Goal: Information Seeking & Learning: Learn about a topic

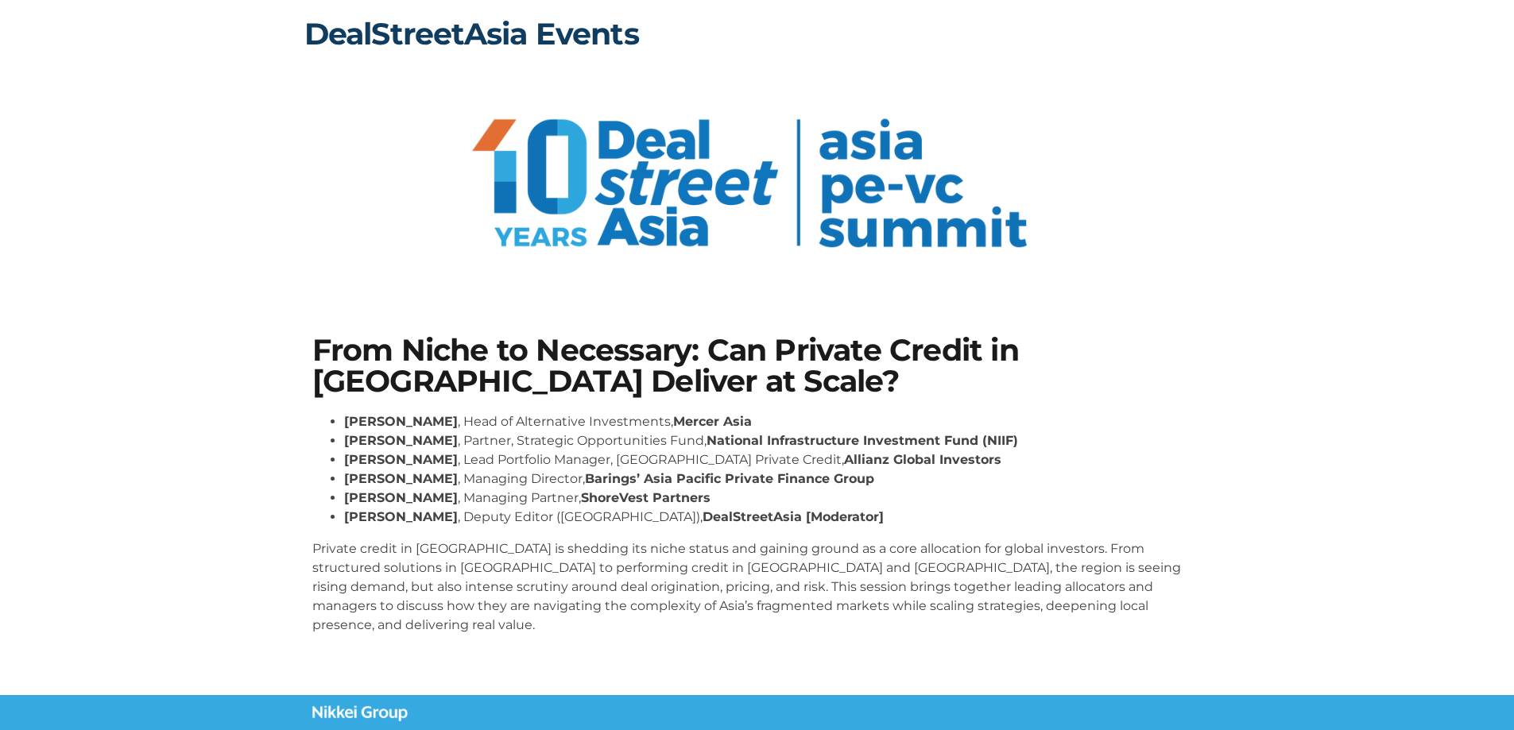
click at [515, 25] on link "DealStreetAsia Events" at bounding box center [471, 33] width 335 height 37
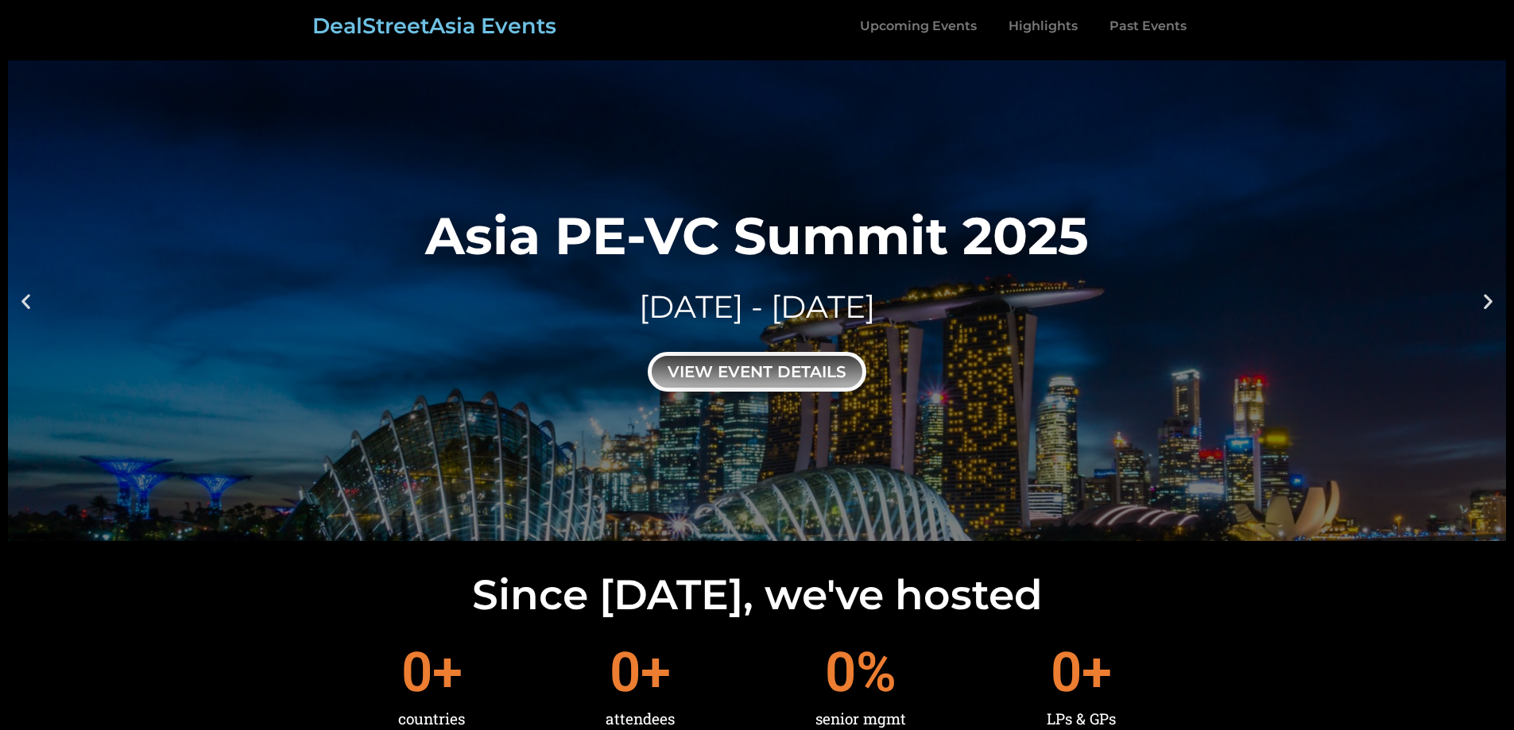
click at [776, 372] on div "view event details" at bounding box center [757, 372] width 219 height 40
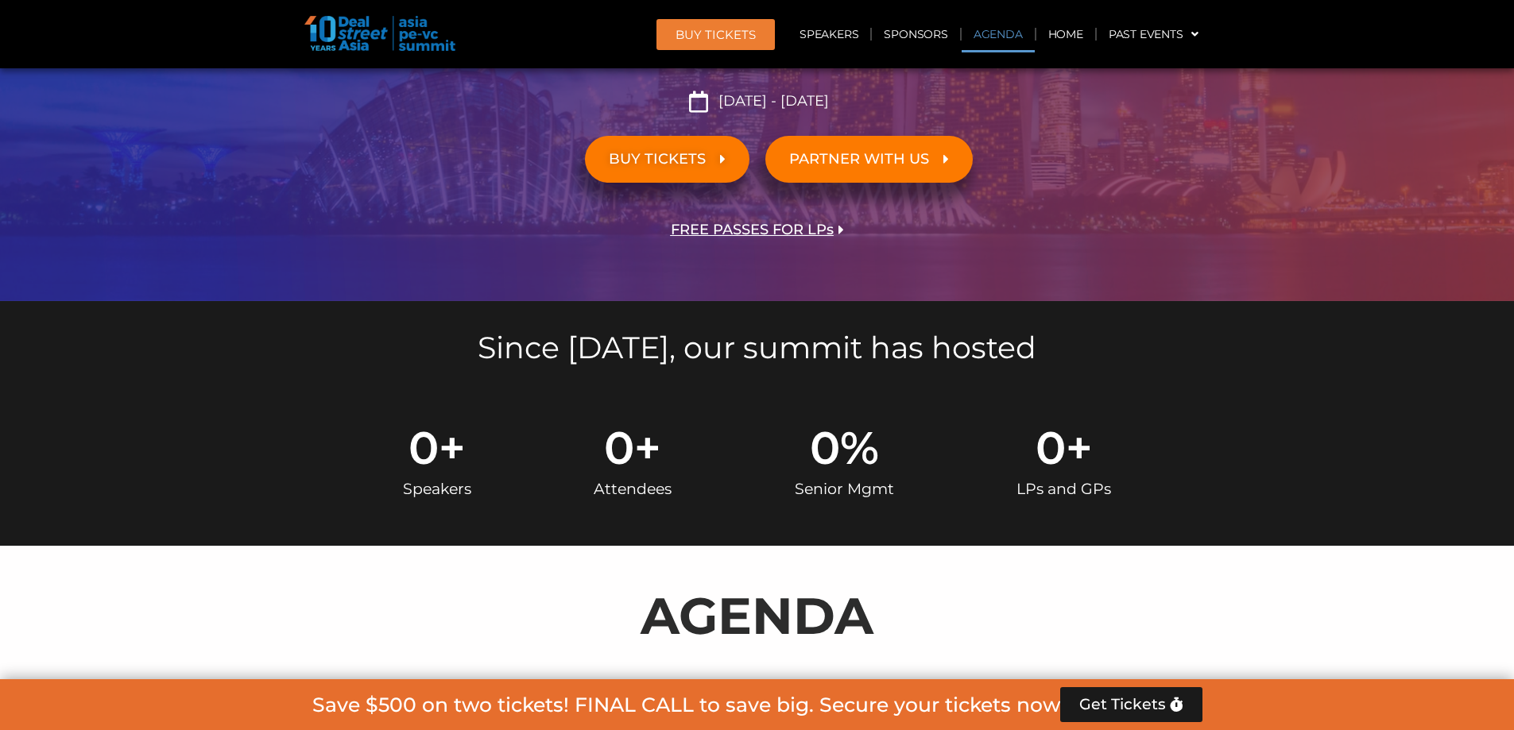
scroll to position [919, 0]
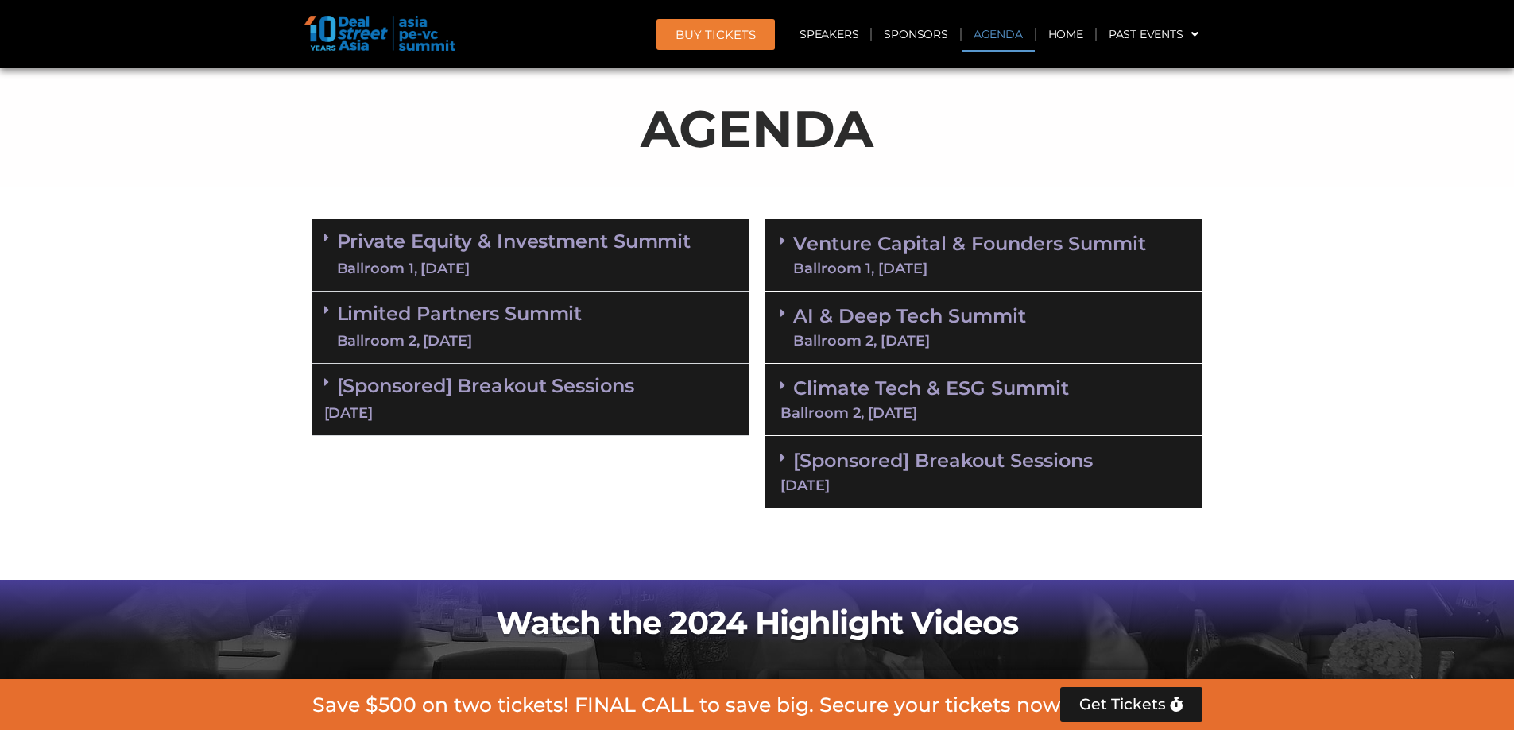
click at [463, 343] on div "Ballroom 2, [DATE]" at bounding box center [460, 341] width 246 height 20
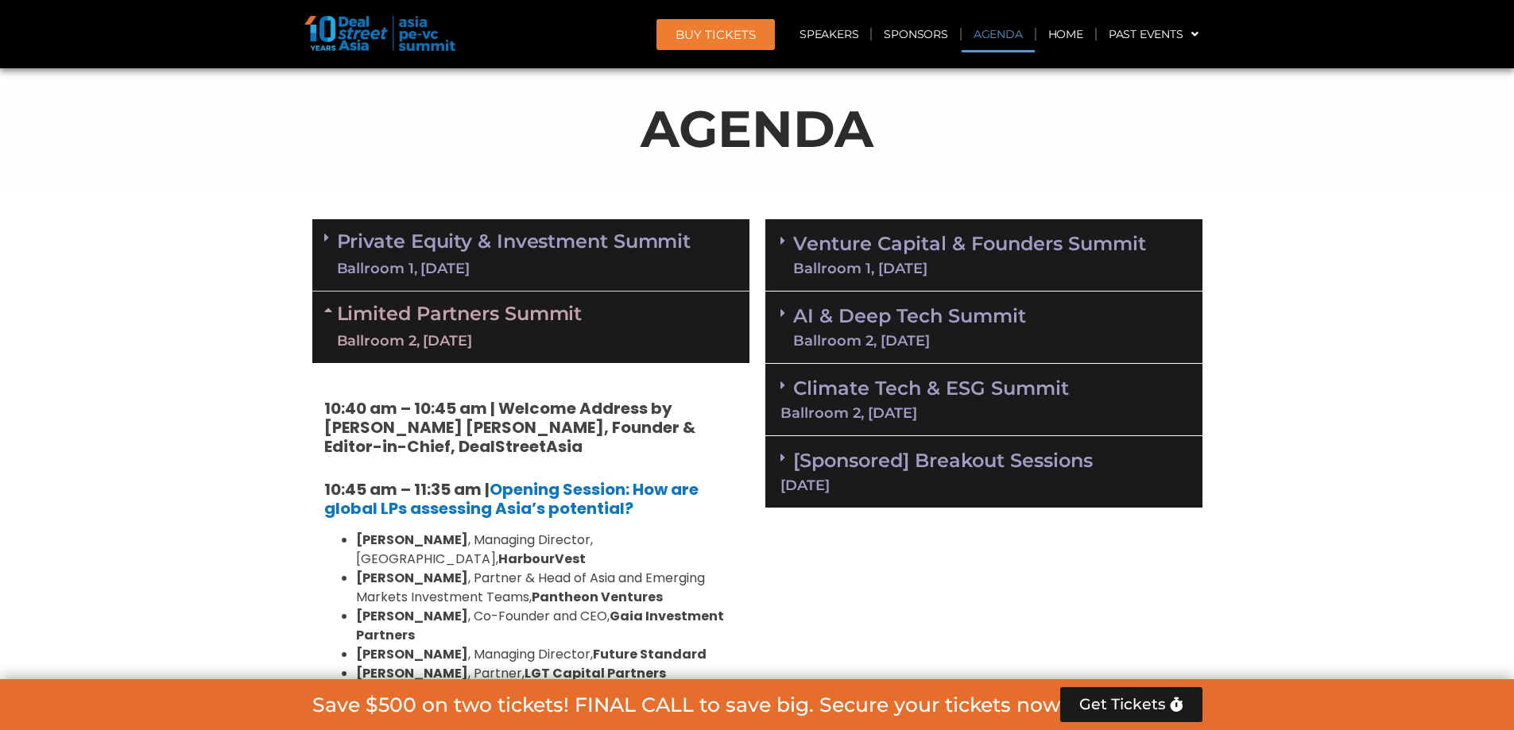
click at [478, 266] on div "Ballroom 1, [DATE]" at bounding box center [514, 269] width 354 height 20
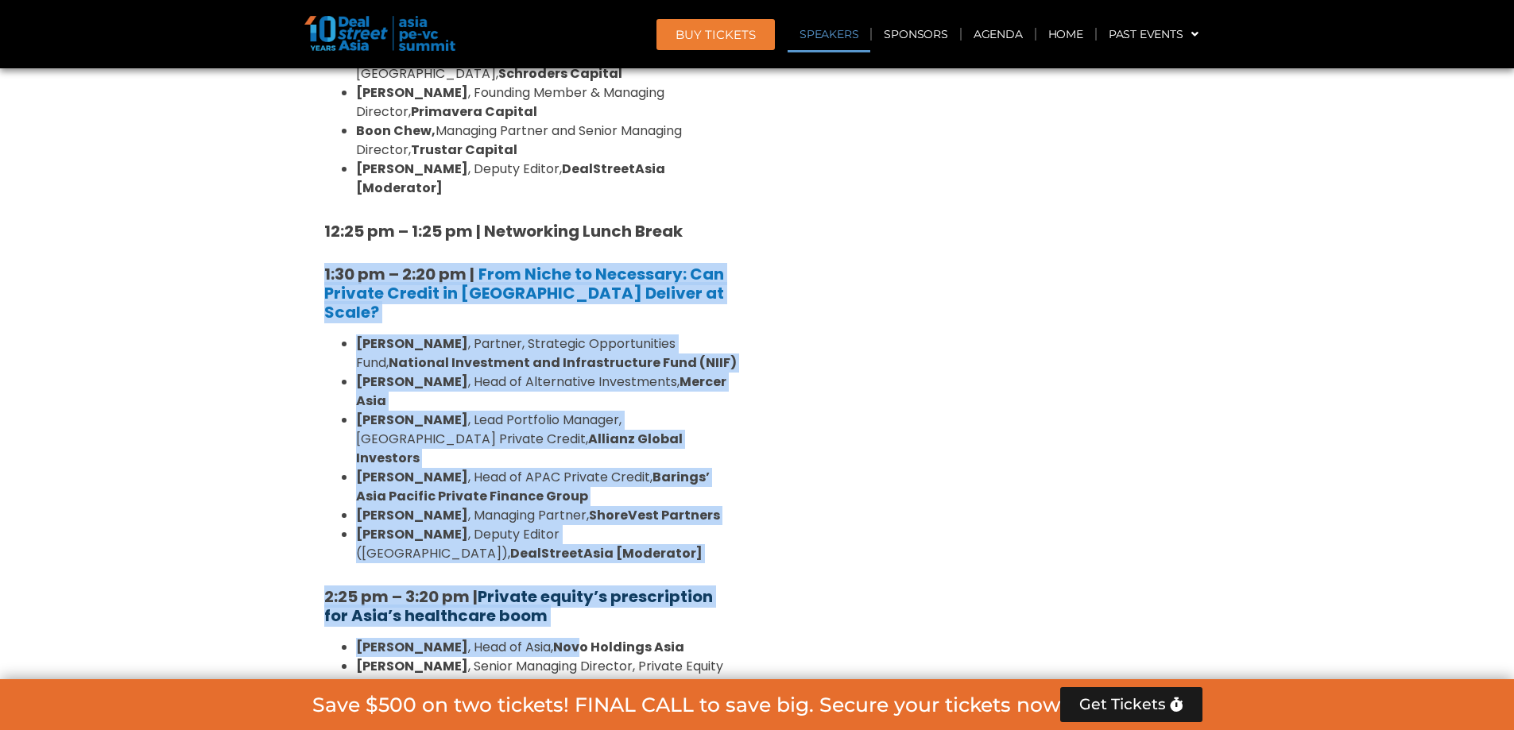
scroll to position [2031, 0]
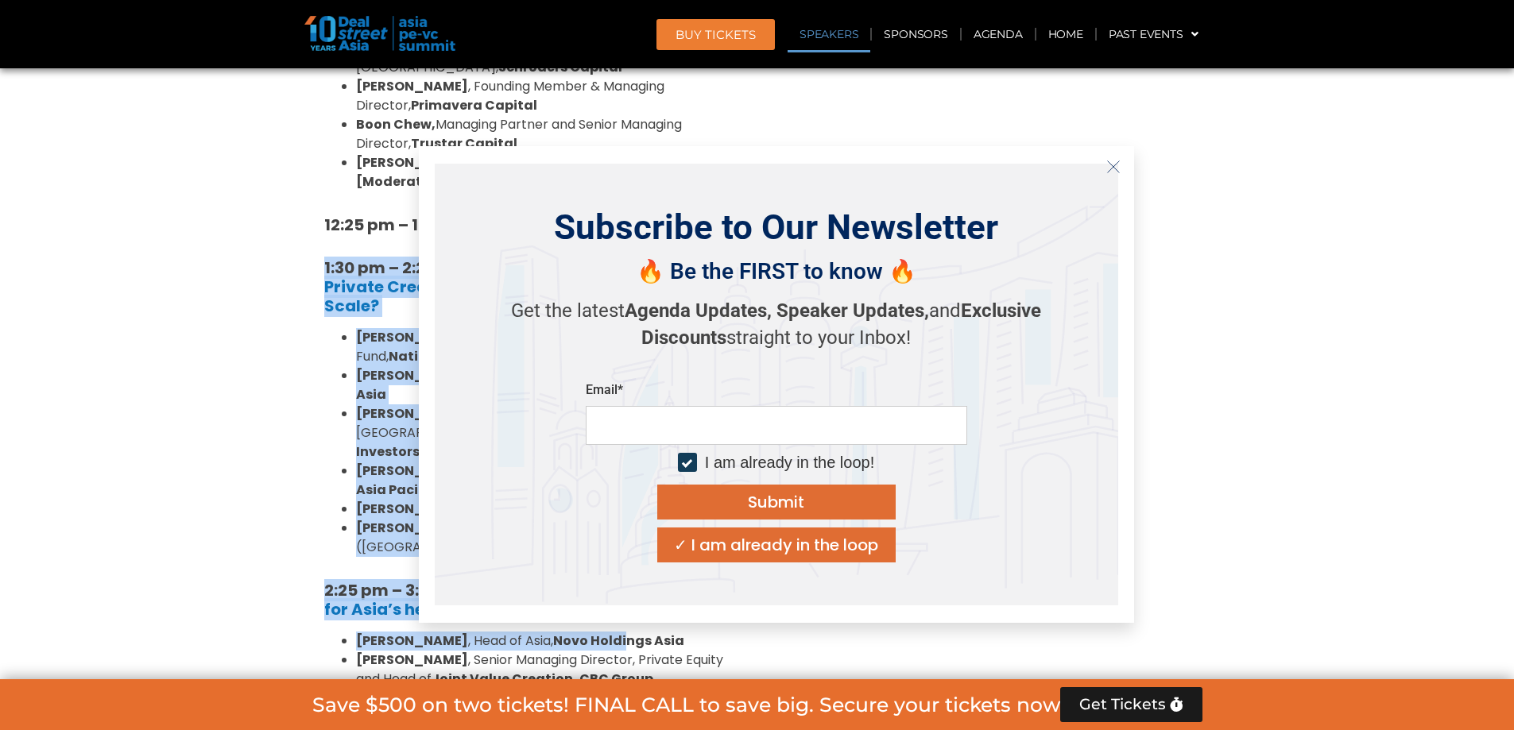
drag, startPoint x: 310, startPoint y: 308, endPoint x: 223, endPoint y: 354, distance: 98.1
click at [1112, 168] on icon "Close" at bounding box center [1113, 167] width 14 height 14
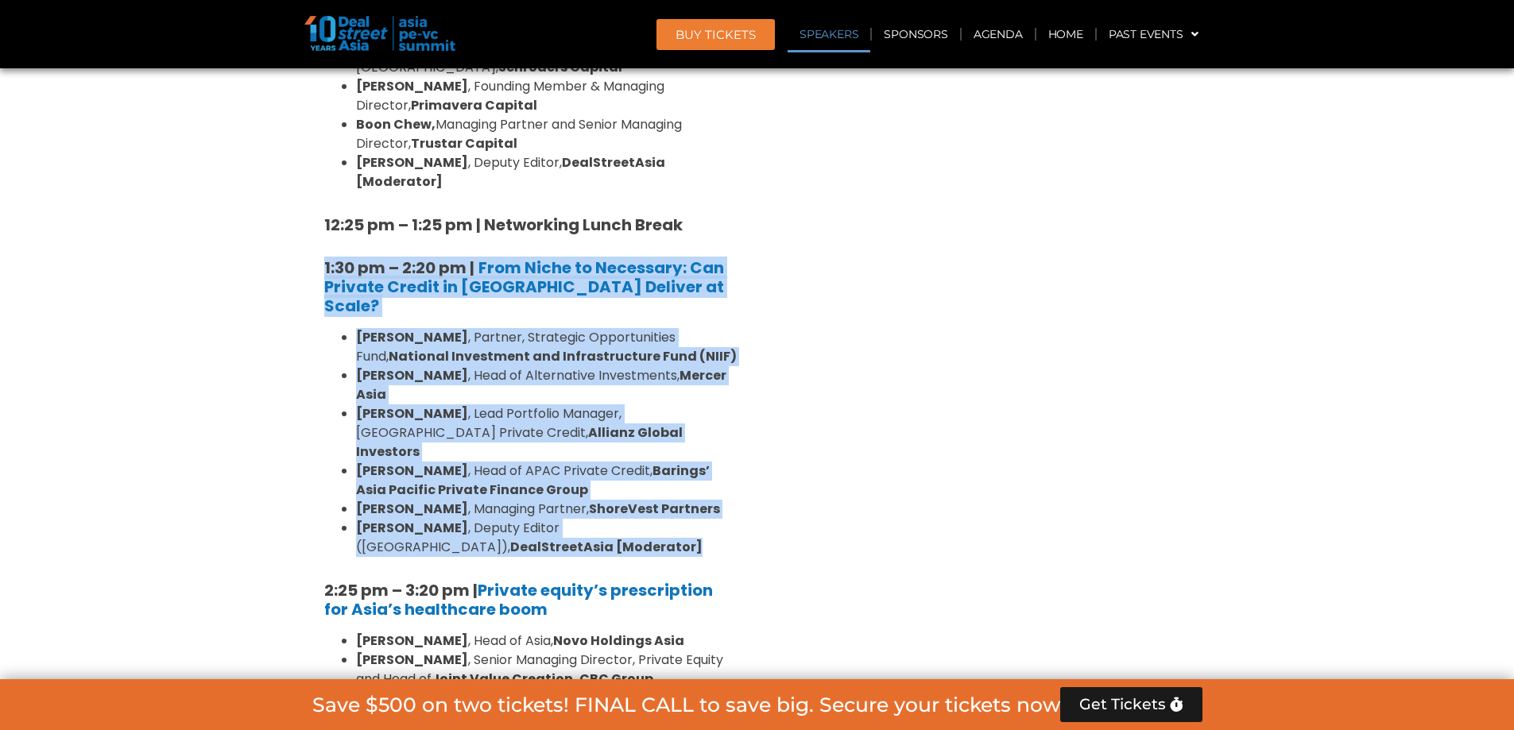
drag, startPoint x: 501, startPoint y: 379, endPoint x: 314, endPoint y: 155, distance: 292.2
click at [314, 155] on div "8:00 am – 9:00 am | Registration & Networking Coffee [Sponsored by [PERSON_NAME…" at bounding box center [530, 432] width 437 height 2509
copy div "1:30 pm – 2:20 pm | From Niche to Necessary: Can Private Credit in [GEOGRAPHIC_…"
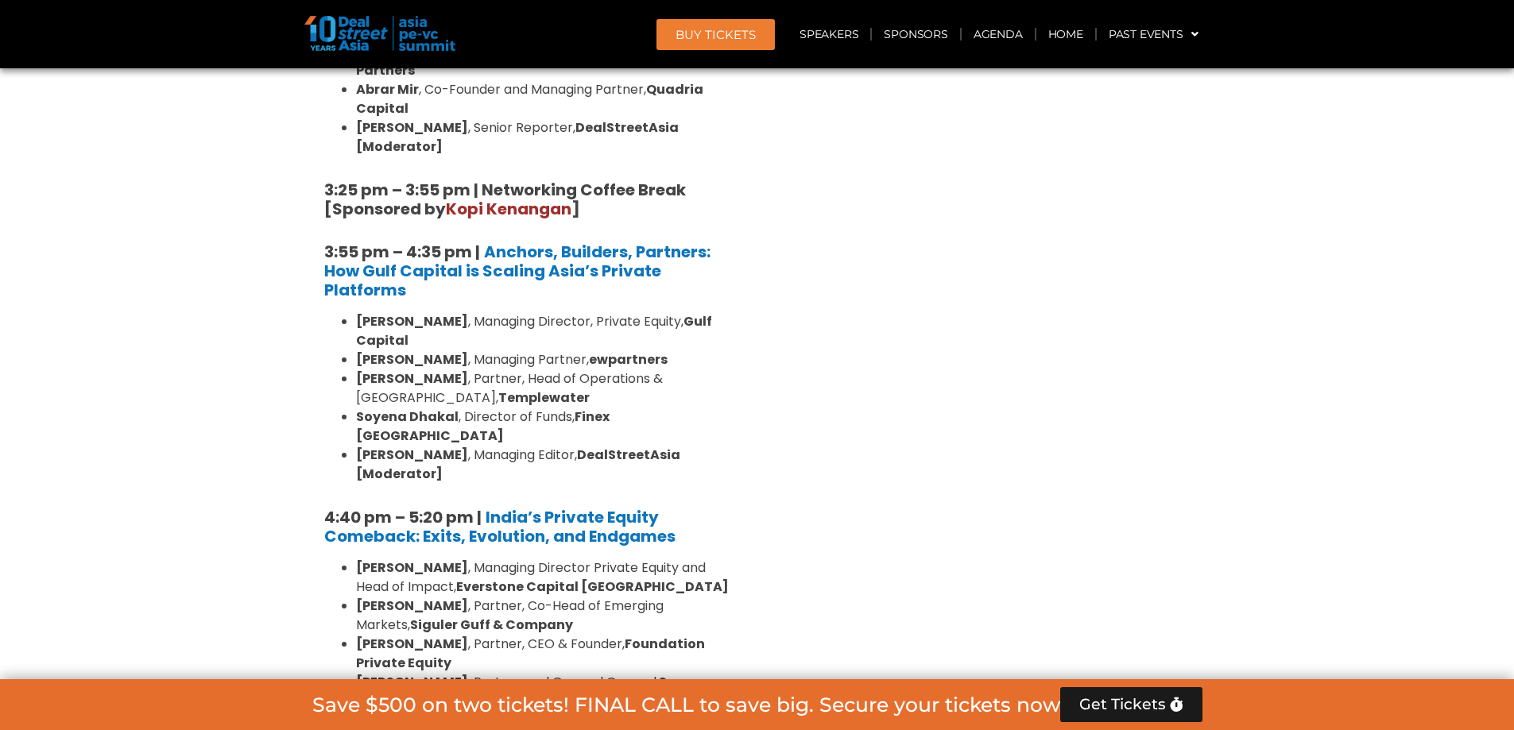
scroll to position [2746, 0]
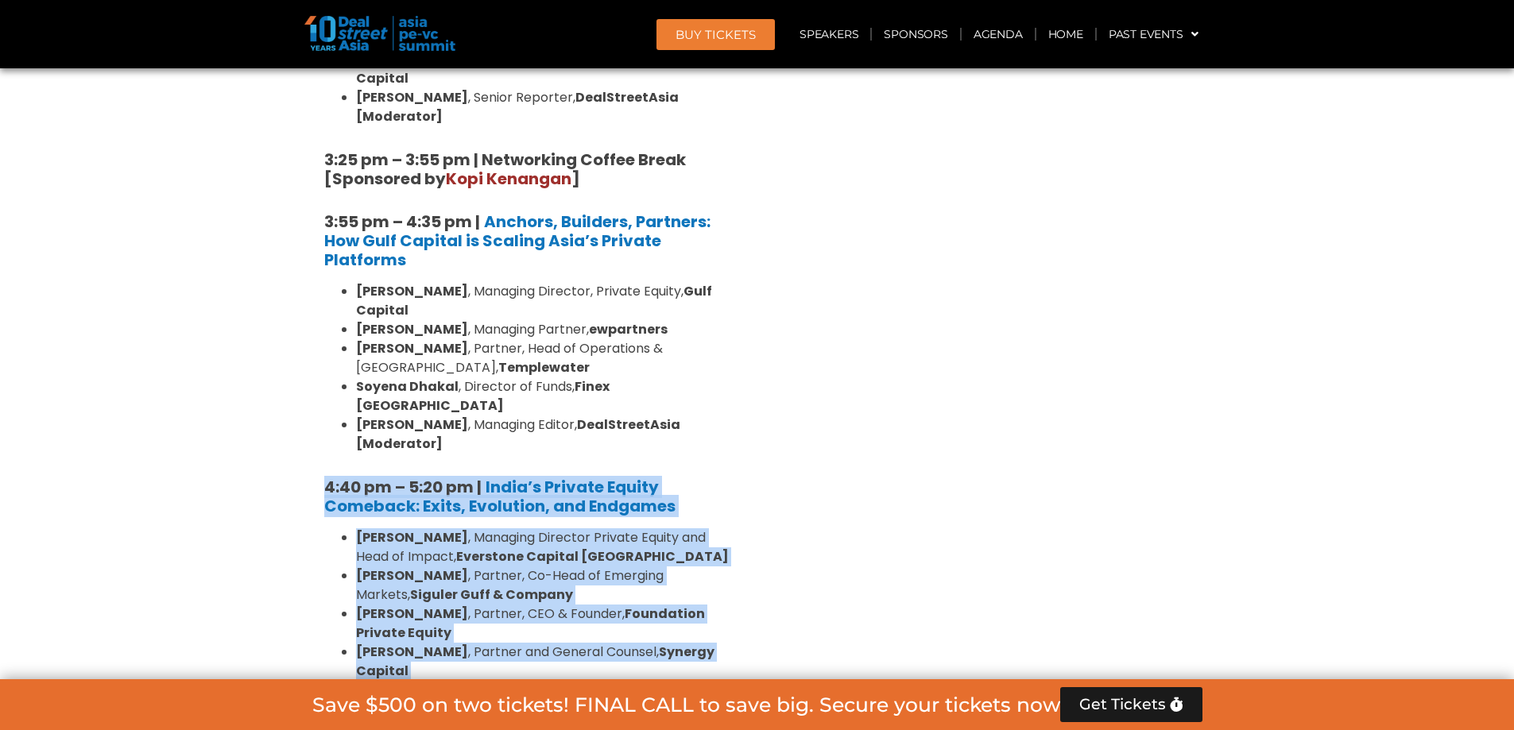
drag, startPoint x: 319, startPoint y: 238, endPoint x: 474, endPoint y: 466, distance: 276.8
copy div "4:40 pm – 5:20 pm | India’s Private Equity Comeback: Exits, Evolution, and Endg…"
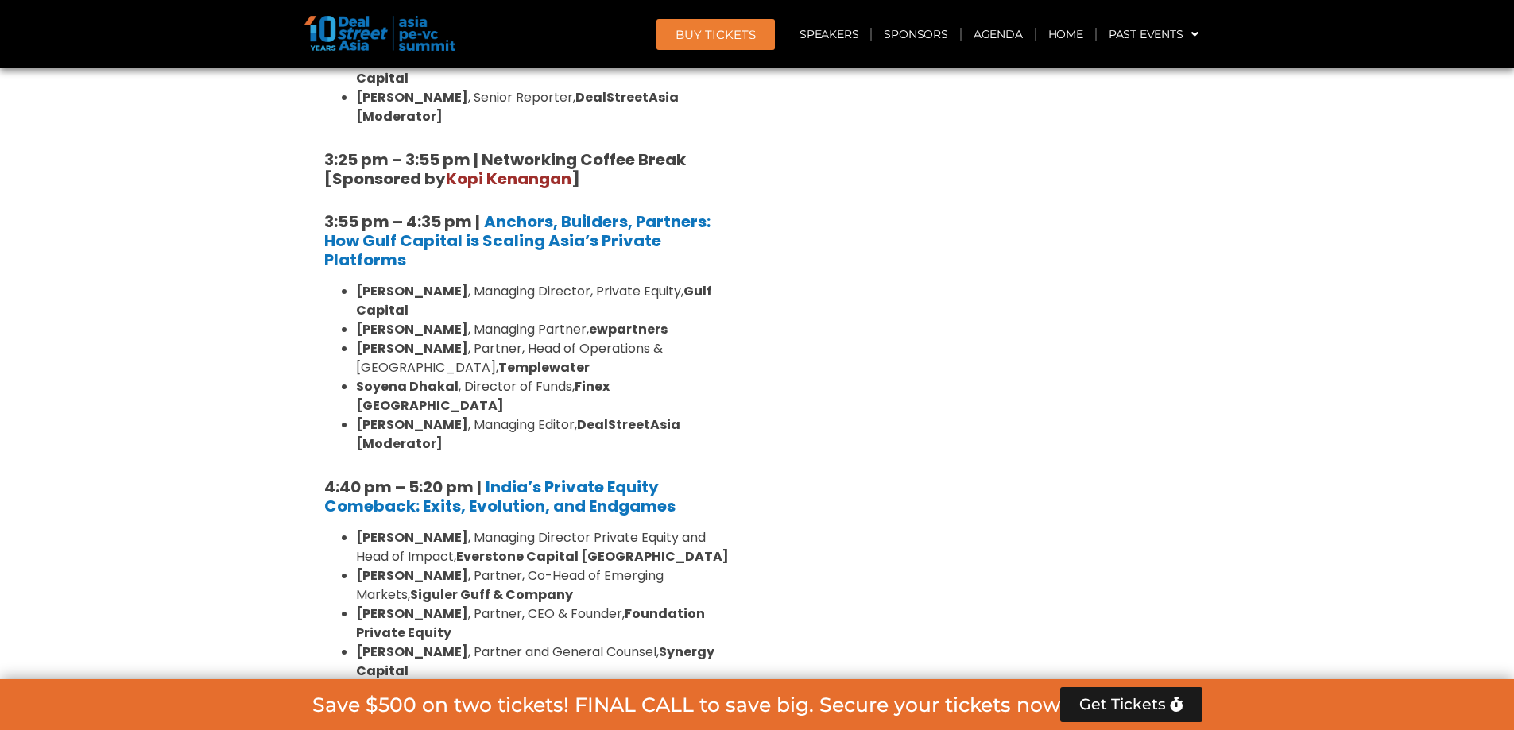
click at [919, 287] on div "Venture Capital & Founders​ Summit Ballroom 1, [DATE] 8:00 am – 9:00 am | Regis…" at bounding box center [983, 655] width 453 height 4542
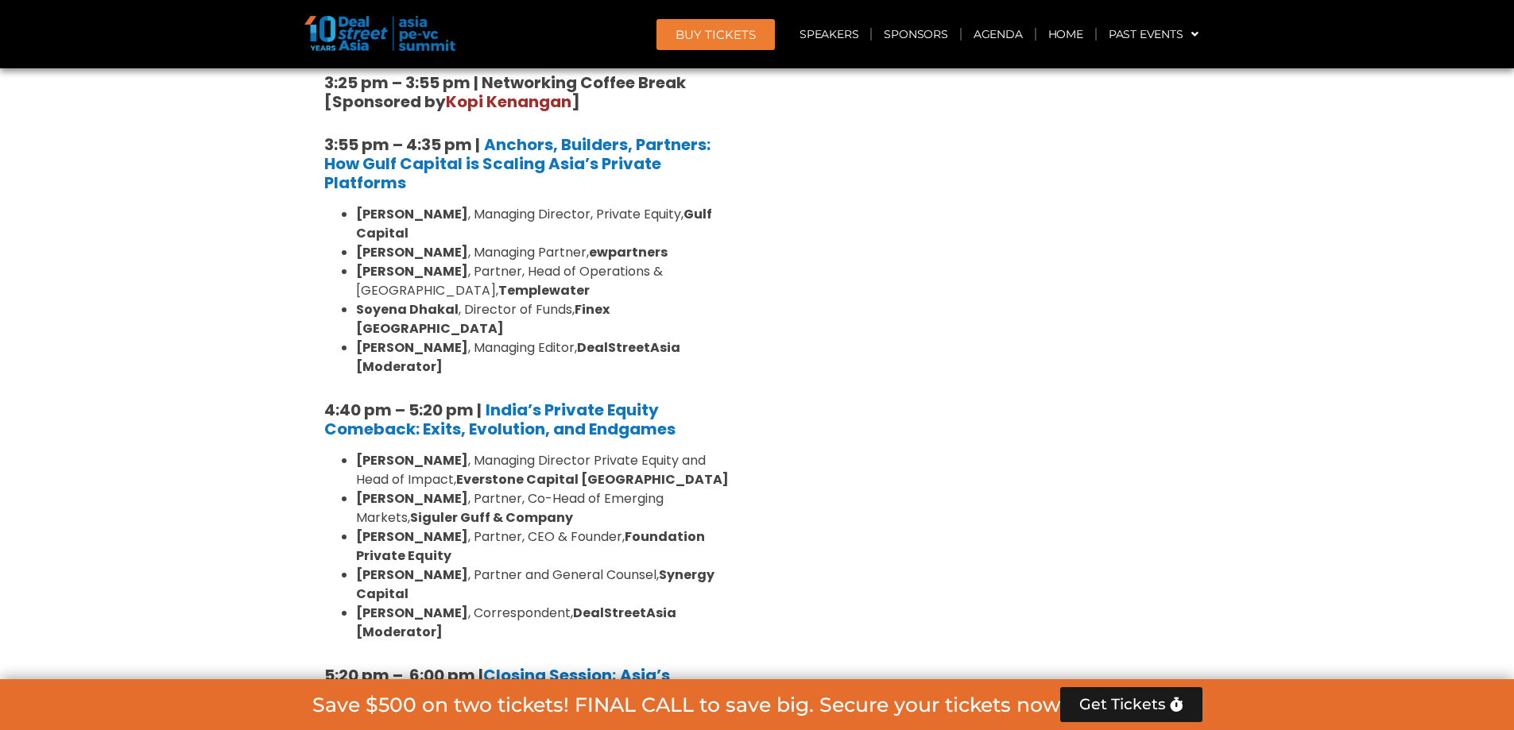
scroll to position [2905, 0]
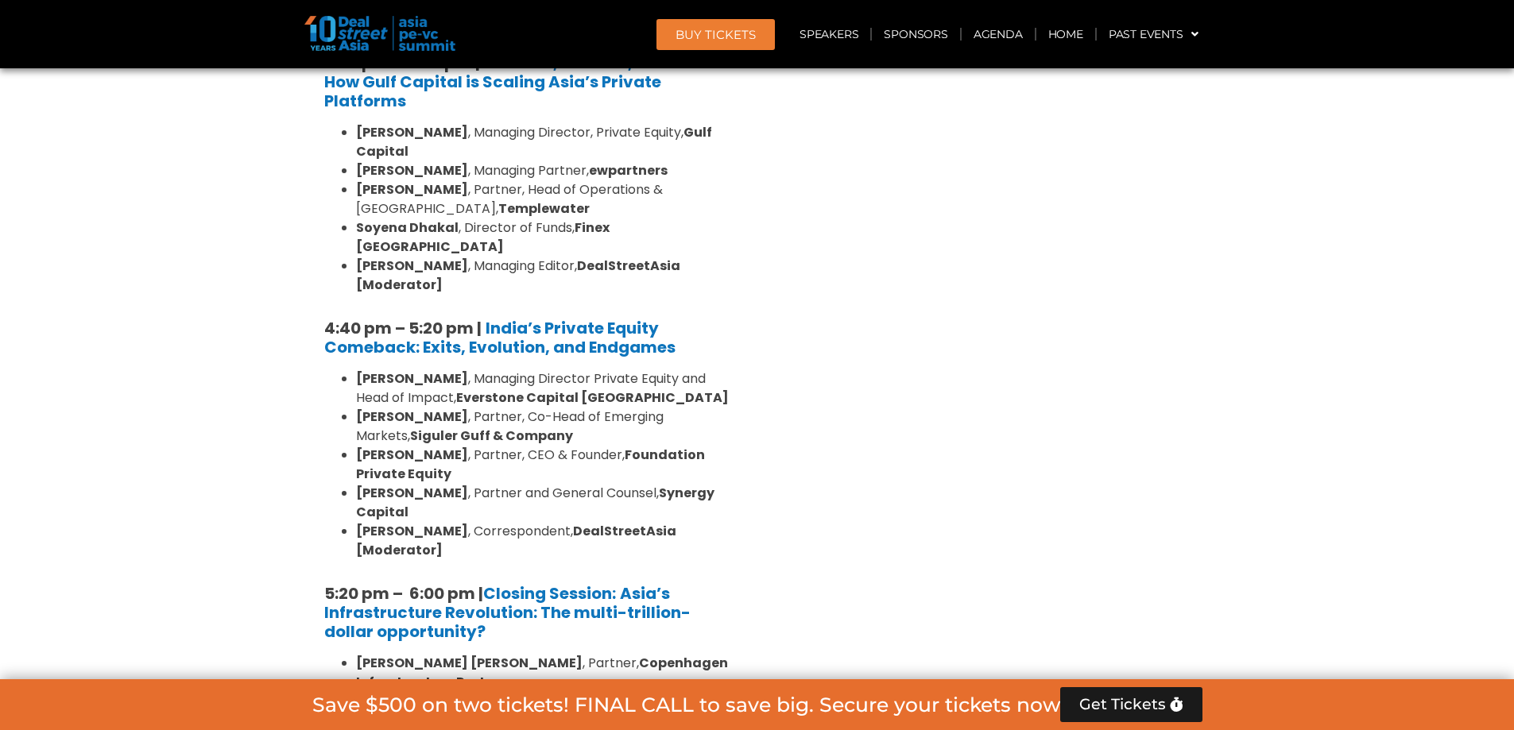
click at [900, 215] on div "Venture Capital & Founders​ Summit Ballroom 1, [DATE] 8:00 am – 9:00 am | Regis…" at bounding box center [983, 496] width 453 height 4542
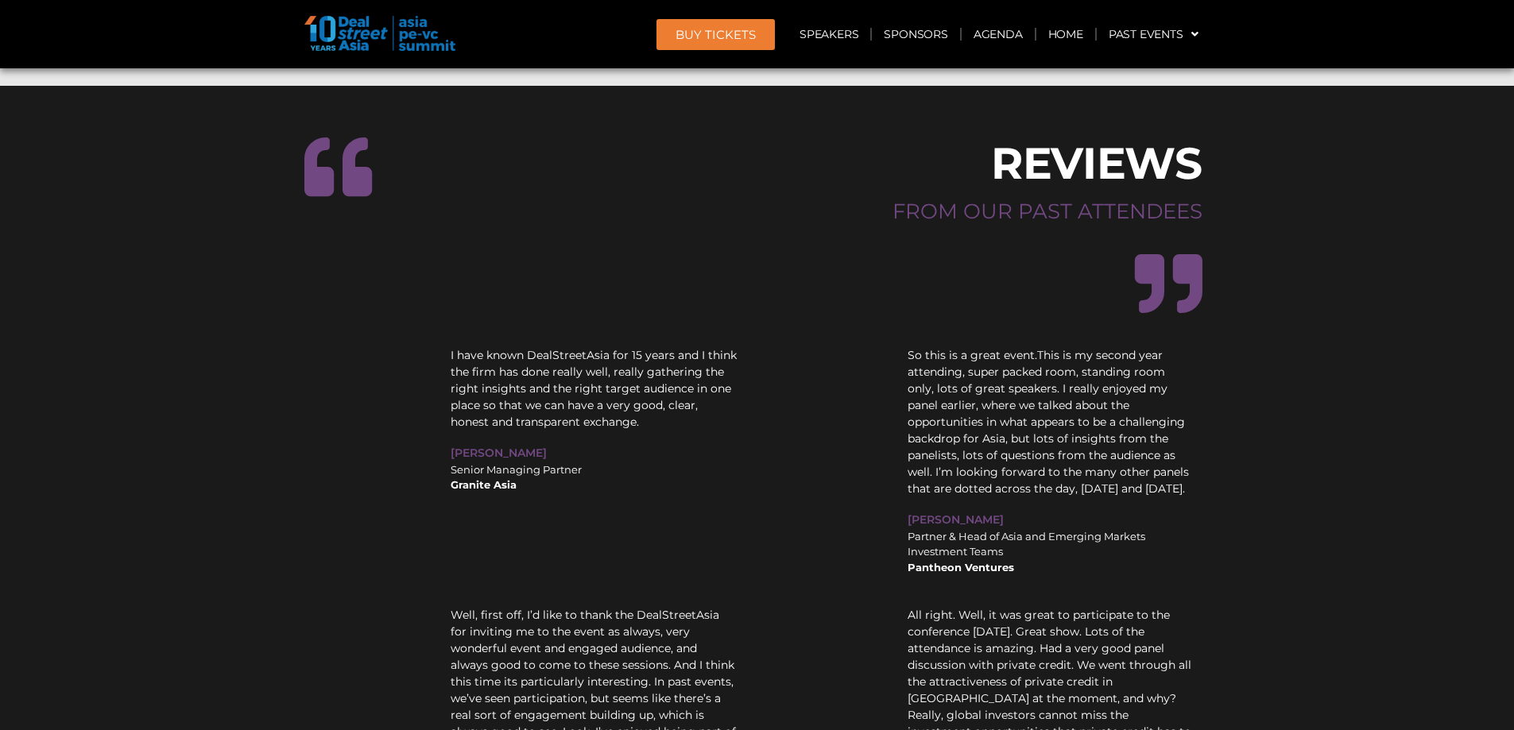
scroll to position [17531, 0]
